Goal: Ask a question

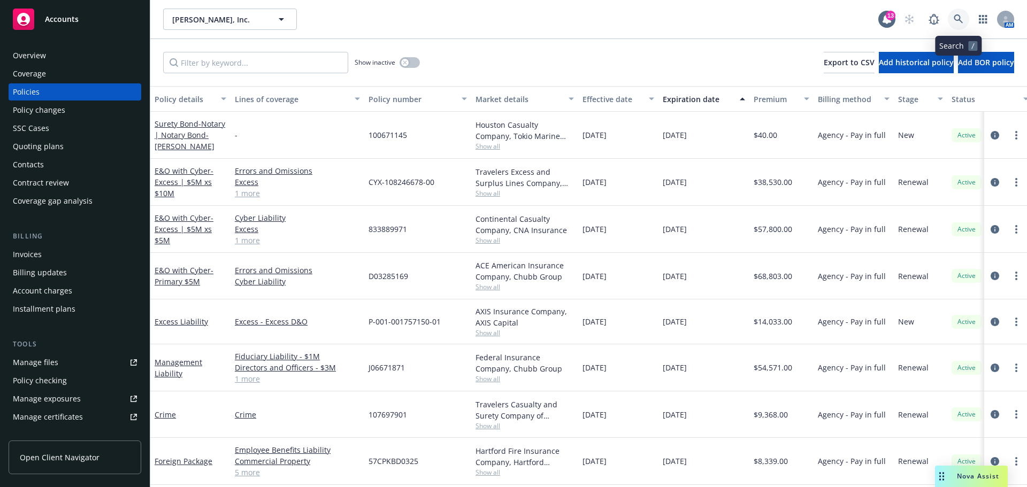
click at [963, 15] on link at bounding box center [957, 19] width 21 height 21
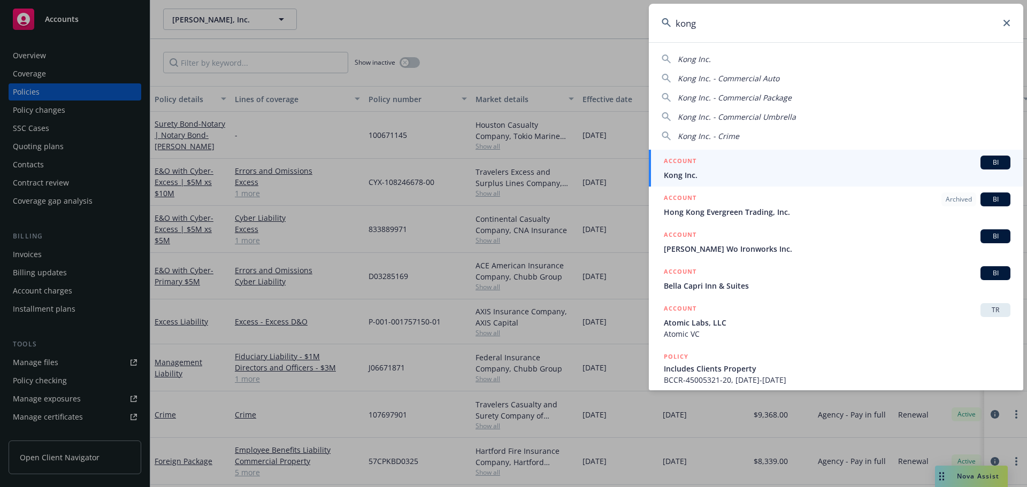
click at [689, 33] on input "kong" at bounding box center [836, 23] width 374 height 38
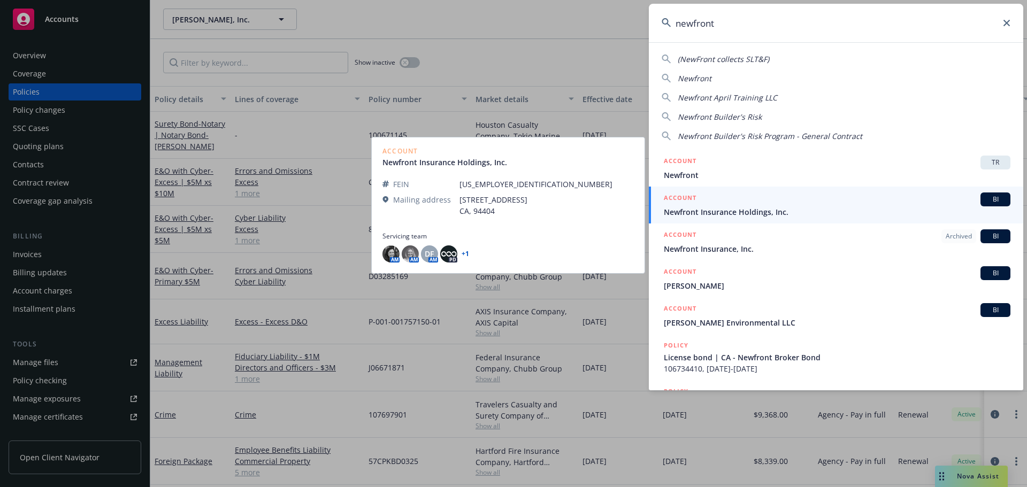
type input "newfront"
click at [763, 221] on link "ACCOUNT BI Newfront Insurance Holdings, Inc." at bounding box center [836, 205] width 374 height 37
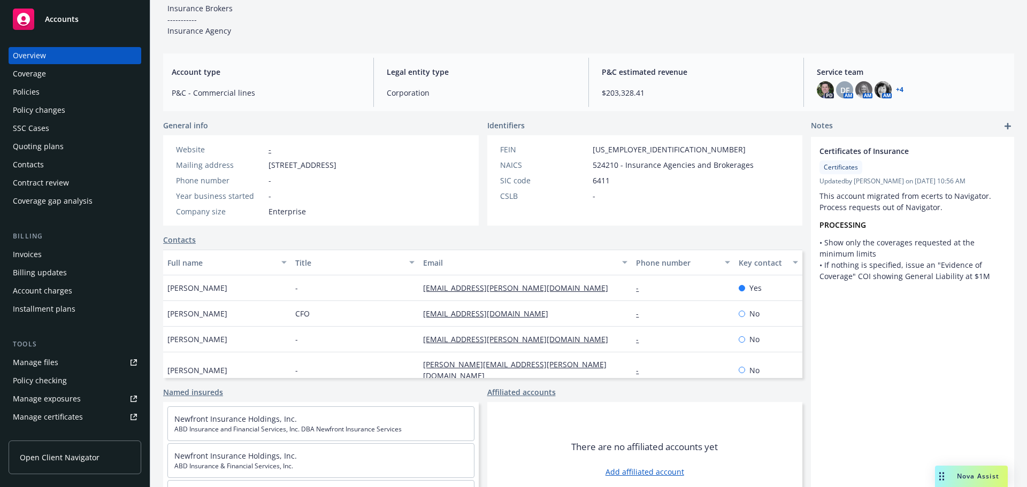
scroll to position [107, 0]
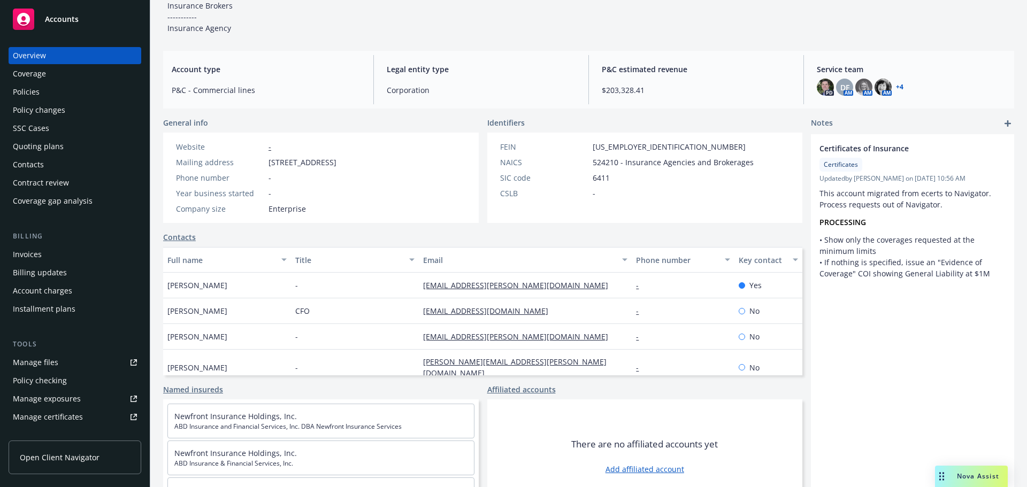
click at [50, 89] on div "Policies" at bounding box center [75, 91] width 124 height 17
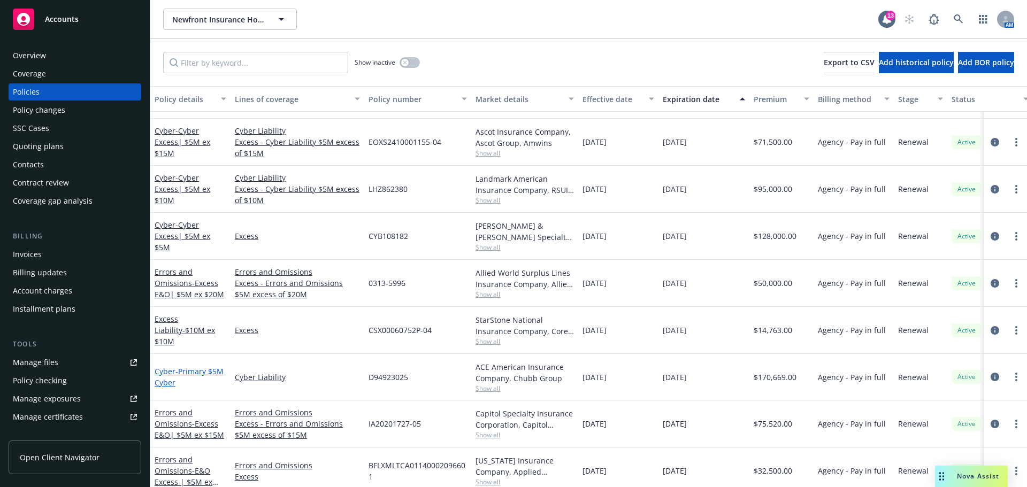
scroll to position [214, 0]
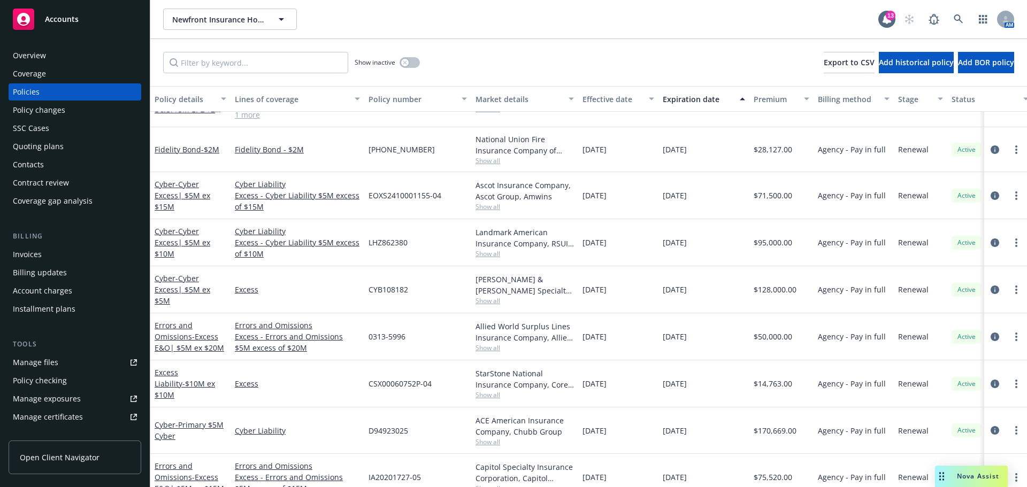
click at [153, 288] on div "Cyber - Cyber Excess| $5M ex $5M" at bounding box center [190, 289] width 80 height 47
click at [159, 287] on link "Cyber - Cyber Excess| $5M ex $5M" at bounding box center [183, 289] width 56 height 33
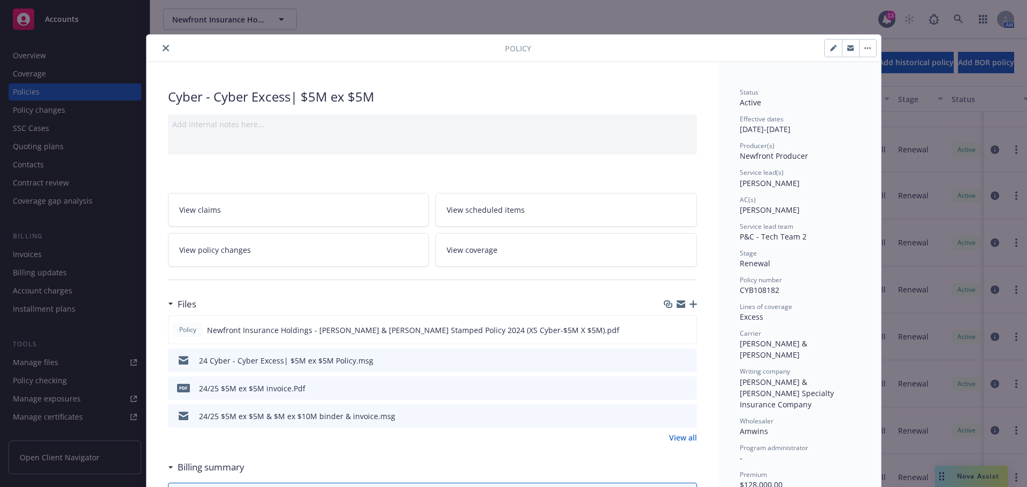
click at [159, 49] on button "close" at bounding box center [165, 48] width 13 height 13
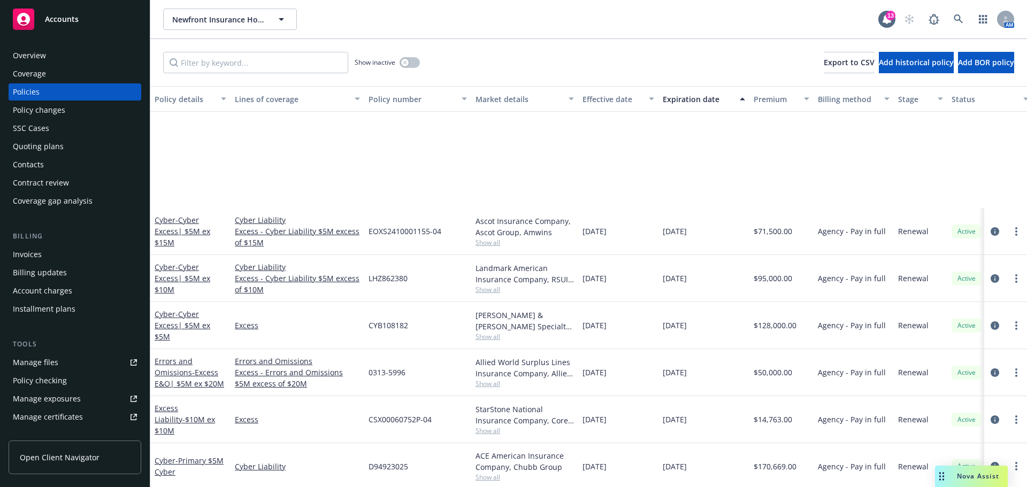
scroll to position [321, 0]
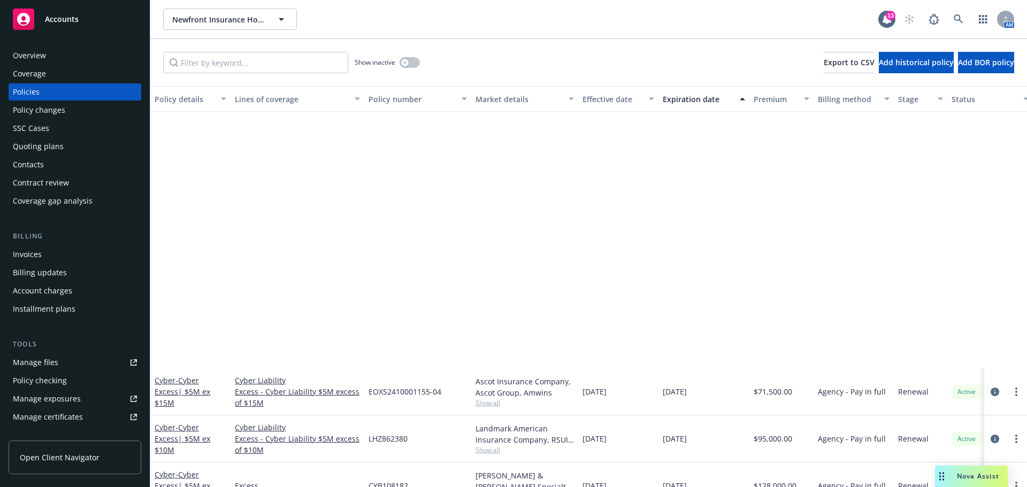
scroll to position [321, 0]
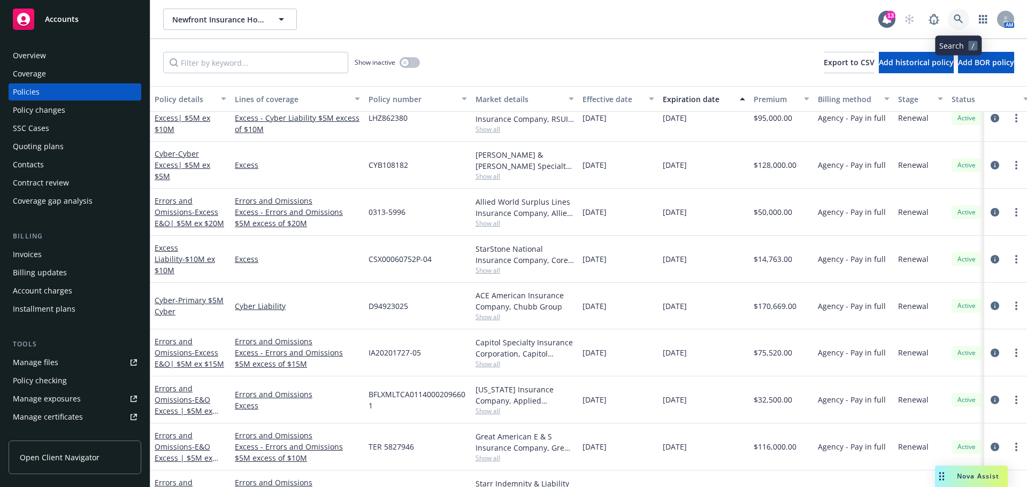
click at [961, 17] on icon at bounding box center [958, 19] width 10 height 10
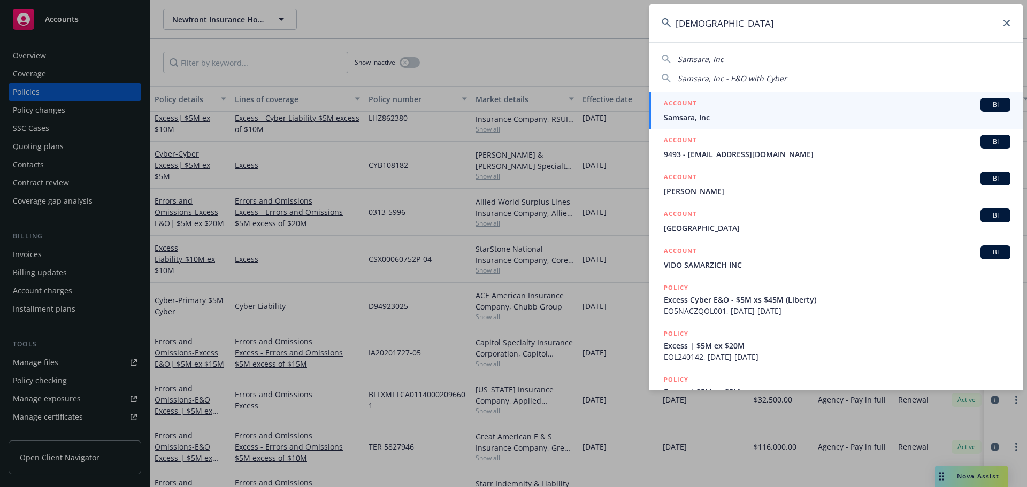
type input "[DEMOGRAPHIC_DATA]"
click at [782, 115] on span "Samsara, Inc" at bounding box center [837, 117] width 346 height 11
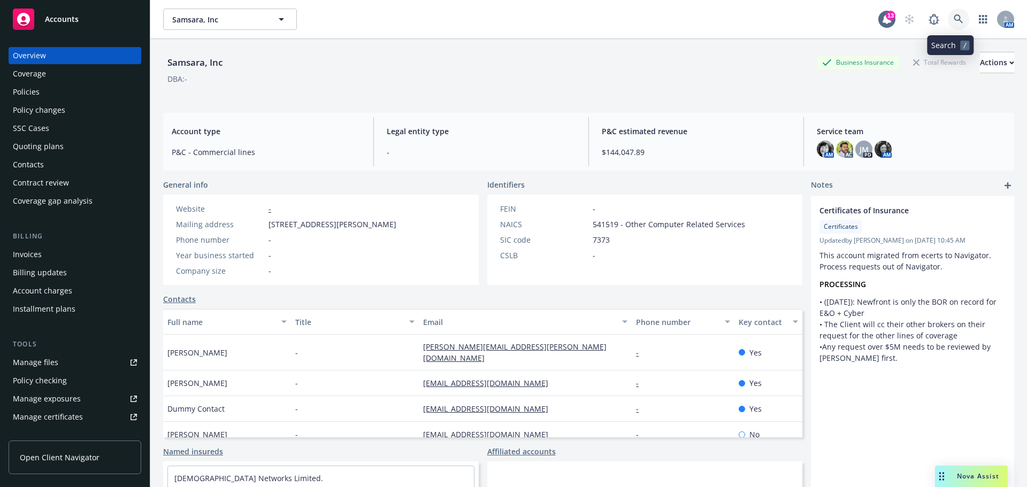
click at [953, 19] on icon at bounding box center [958, 19] width 10 height 10
click at [944, 479] on div "Drag to move" at bounding box center [941, 476] width 13 height 21
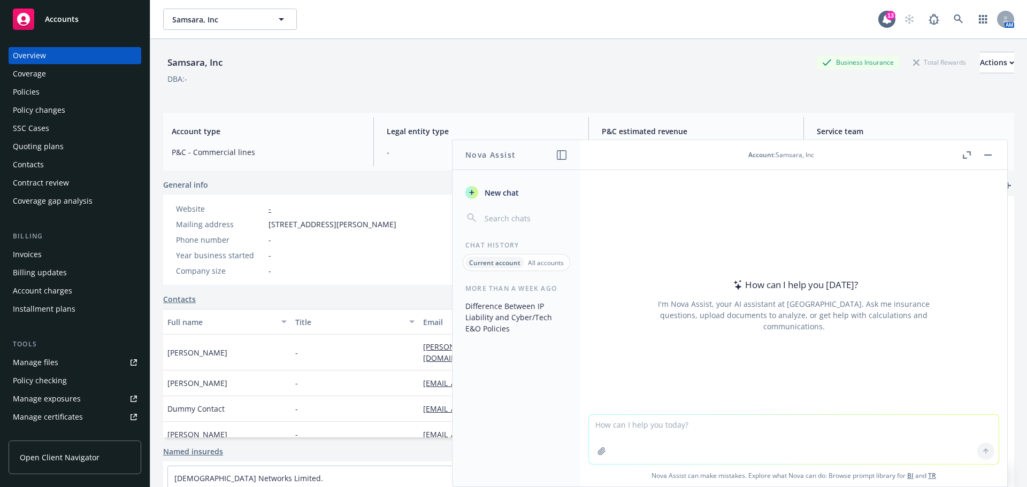
click at [737, 420] on textarea at bounding box center [794, 439] width 410 height 49
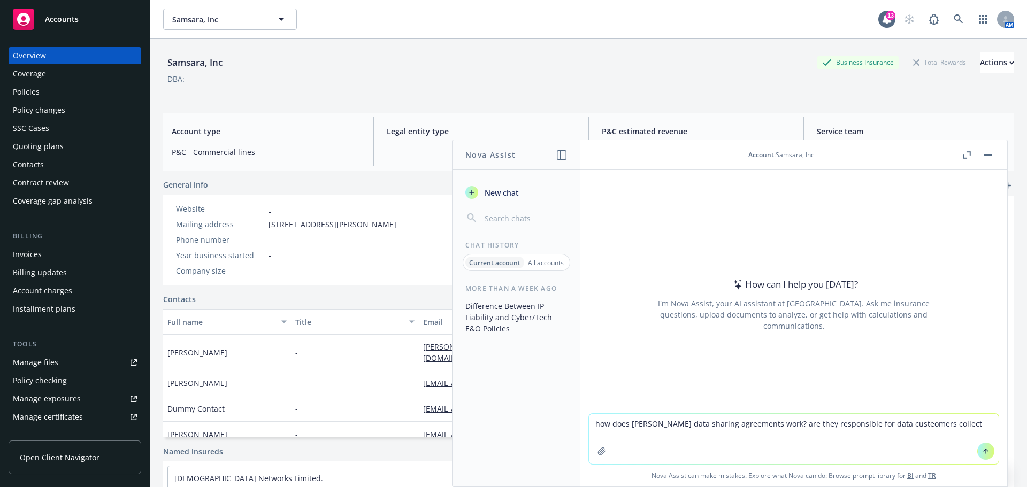
type textarea "how does [PERSON_NAME] data sharing agreements work? are they responsible for d…"
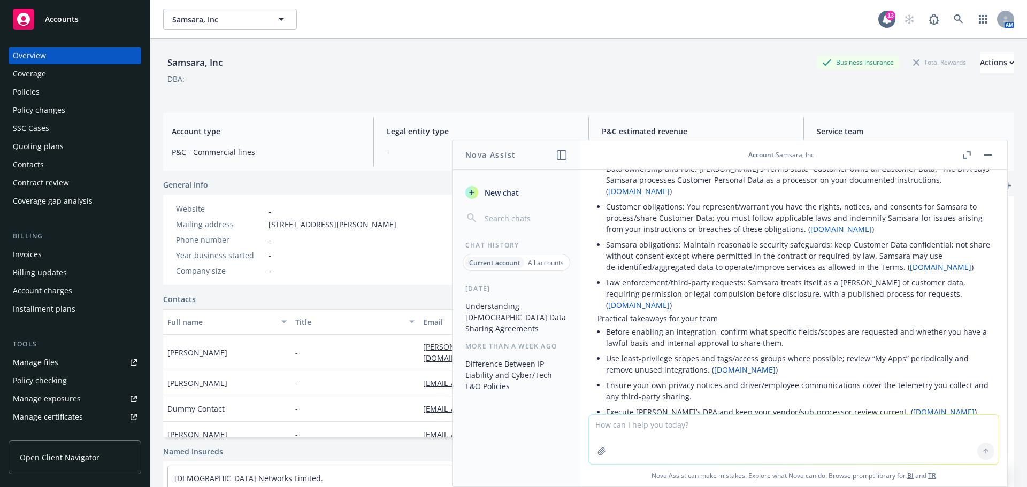
scroll to position [271, 0]
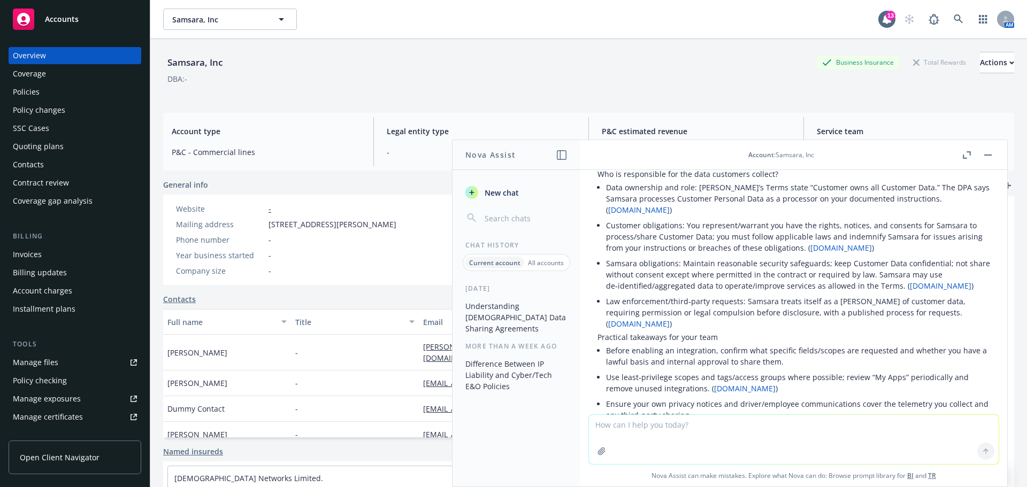
click at [929, 282] on link "samsara.com" at bounding box center [940, 286] width 61 height 10
